Goal: Task Accomplishment & Management: Use online tool/utility

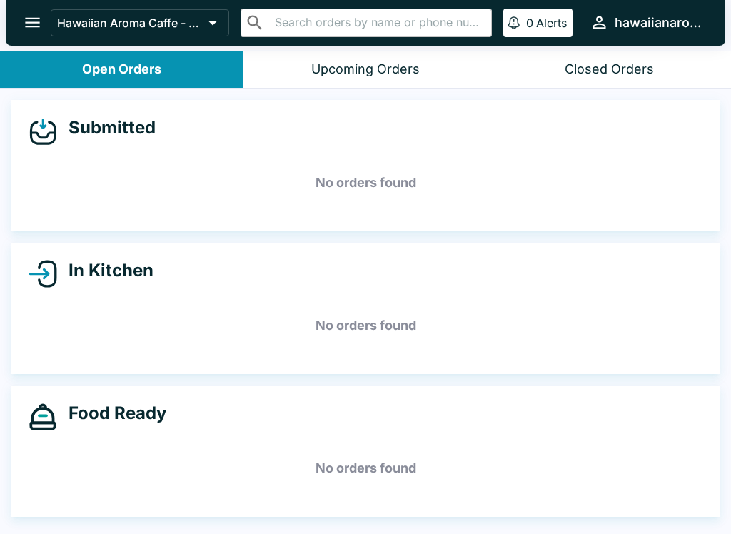
scroll to position [2, 0]
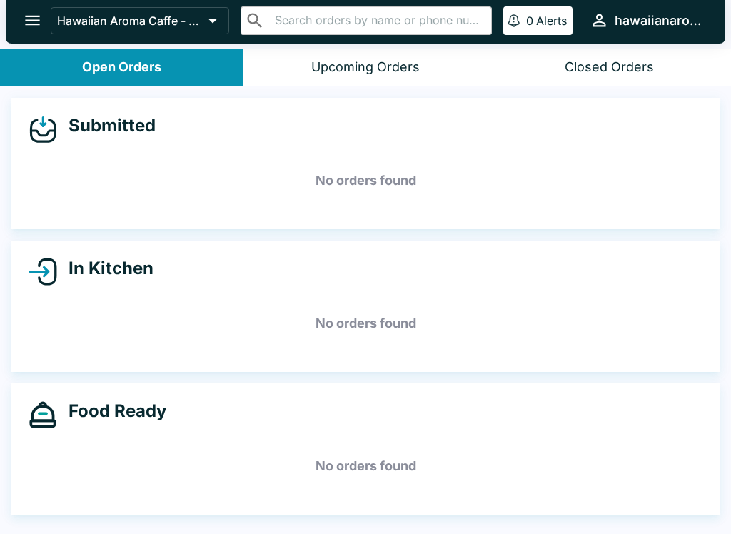
click at [41, 50] on button "Open Orders" at bounding box center [122, 67] width 244 height 36
click at [49, 17] on button "open drawer" at bounding box center [32, 20] width 36 height 36
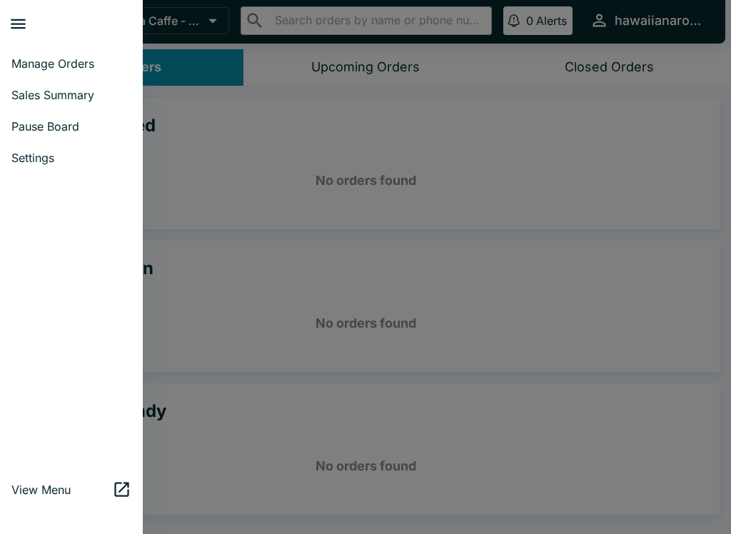
click at [76, 93] on span "Sales Summary" at bounding box center [71, 95] width 120 height 14
select select "03:00"
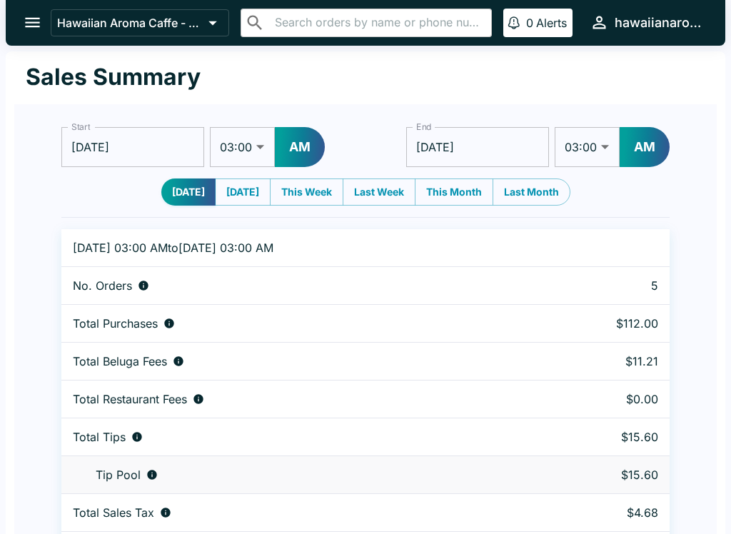
click at [254, 136] on select "01:00 01:30 02:00 02:30 03:00 03:30 04:00 04:30 05:00 05:30 06:00 06:30 07:00 0…" at bounding box center [242, 147] width 65 height 40
select select "01:00"
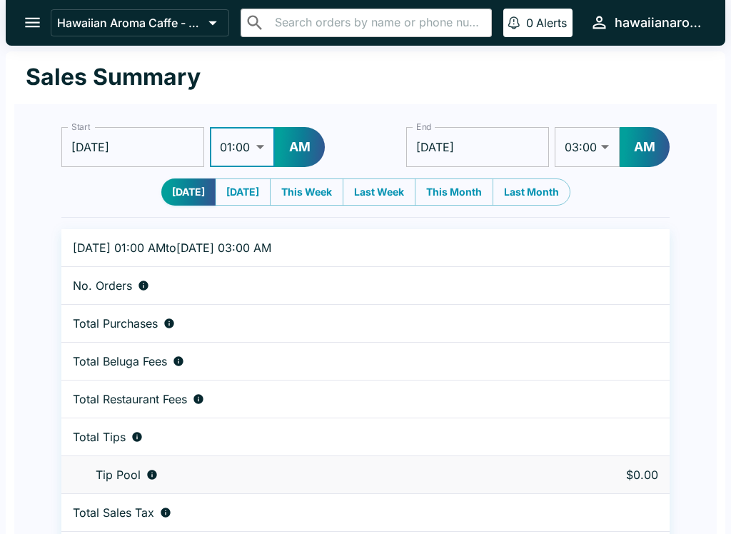
click at [288, 135] on button "AM" at bounding box center [300, 147] width 50 height 40
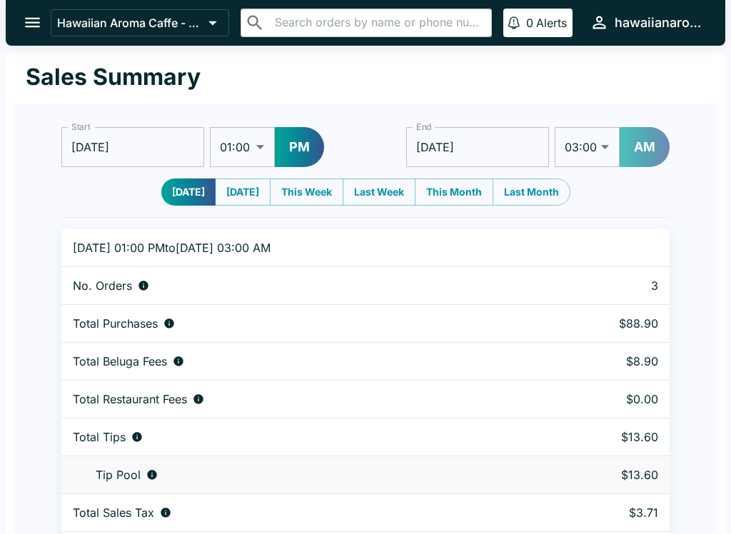
click at [654, 154] on button "AM" at bounding box center [645, 147] width 50 height 40
click at [589, 156] on select "01:00 01:30 02:00 02:30 03:00 03:30 04:00 04:30 05:00 05:30 06:00 06:30 07:00 0…" at bounding box center [588, 147] width 65 height 40
select select "09:00"
click at [496, 142] on input "[DATE]" at bounding box center [478, 147] width 143 height 40
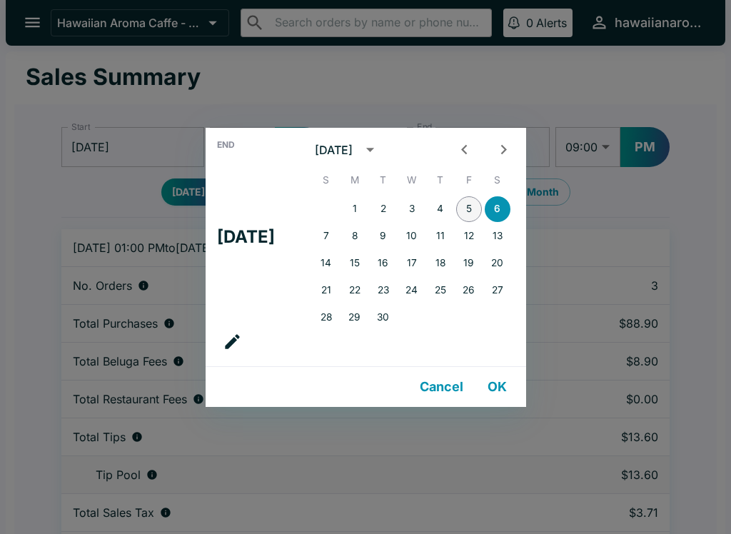
click at [476, 206] on button "5" at bounding box center [469, 209] width 26 height 26
type input "[DATE]"
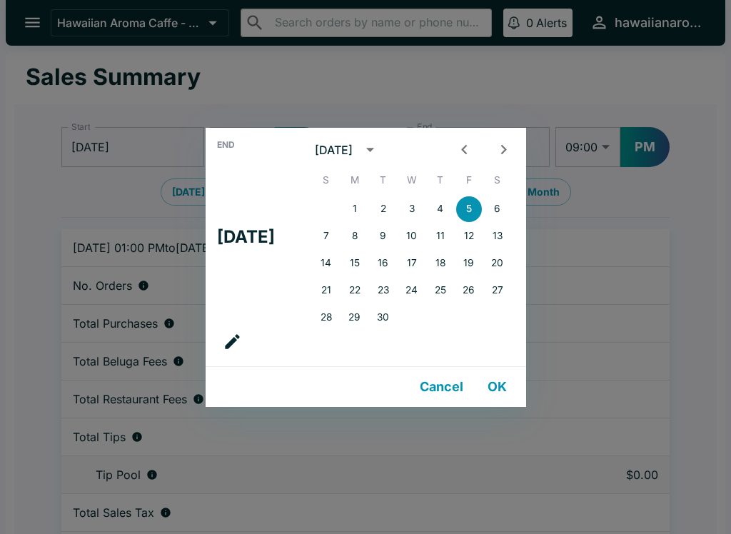
click at [657, 79] on div "End Fri, Sep [DATE] S M T W T F S 1 2 3 4 5 6 7 8 9 10 11 12 13 14 15 16 17 18 …" at bounding box center [365, 267] width 731 height 534
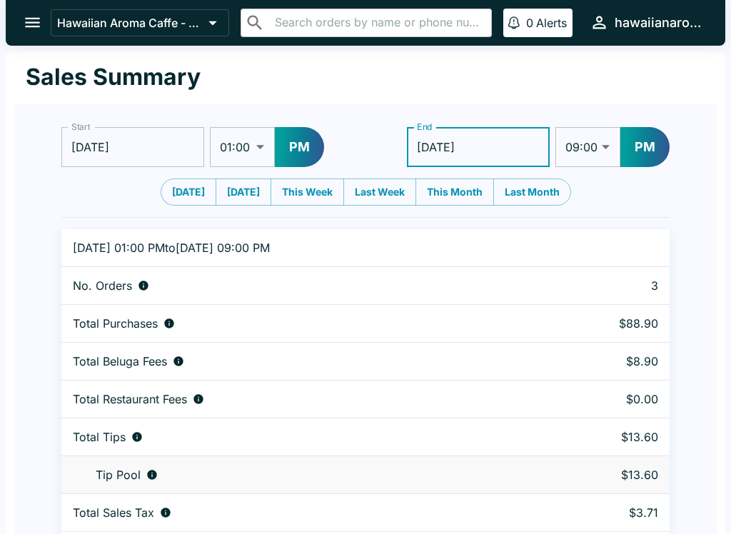
scroll to position [44, 0]
